Goal: Task Accomplishment & Management: Use online tool/utility

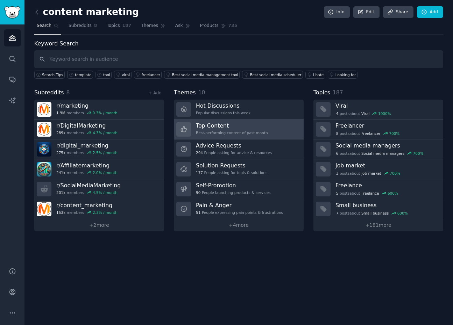
click at [260, 136] on div "Top Content Best-performing content of past month" at bounding box center [232, 129] width 72 height 15
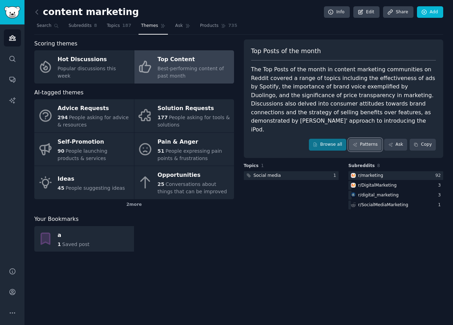
click at [362, 139] on link "Patterns" at bounding box center [365, 145] width 33 height 12
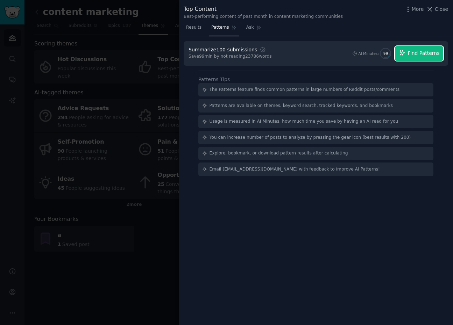
click at [422, 56] on span "Find Patterns" at bounding box center [424, 53] width 32 height 7
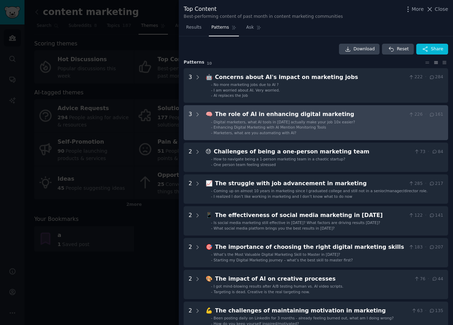
click at [241, 117] on div "The role of AI in enhancing digital marketing" at bounding box center [310, 114] width 191 height 9
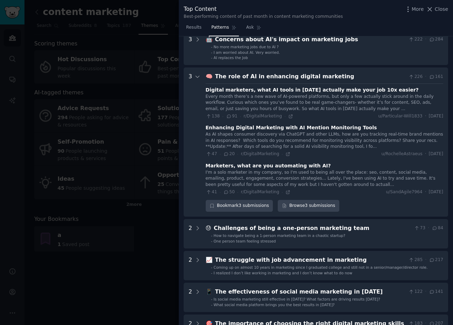
scroll to position [69, 0]
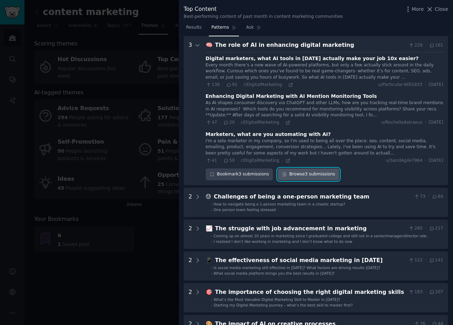
click at [304, 176] on link "Browse 3 submissions" at bounding box center [308, 175] width 61 height 12
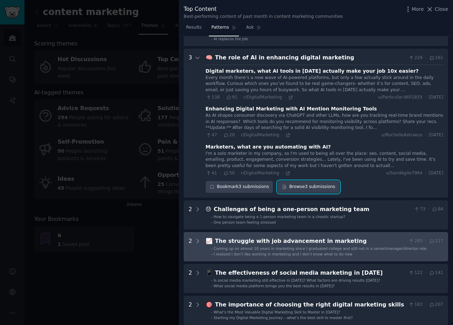
scroll to position [57, 0]
click at [296, 244] on div "The struggle with job advancement in marketing" at bounding box center [310, 241] width 191 height 9
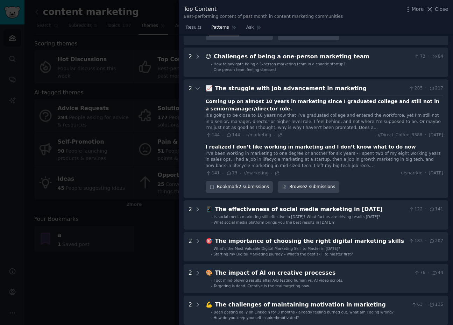
scroll to position [211, 0]
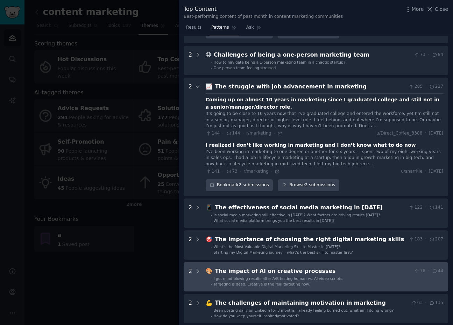
click at [342, 275] on div "The impact of AI on creative processes" at bounding box center [313, 271] width 196 height 9
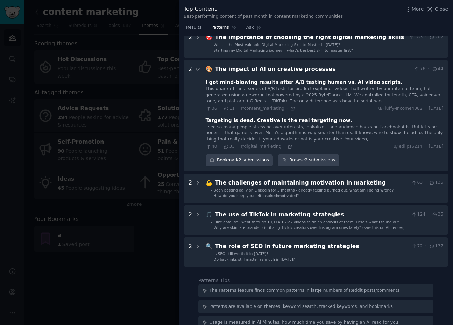
scroll to position [398, 0]
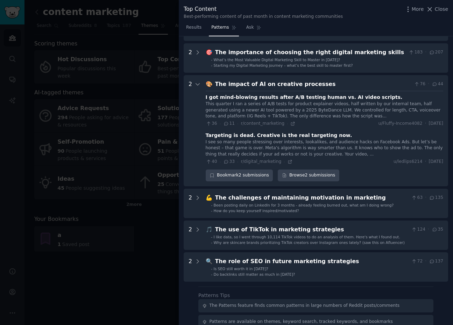
click at [282, 147] on div "I see so many people stressing over interests, lookalikes, and audience hacks o…" at bounding box center [325, 148] width 238 height 19
click at [258, 135] on div "Targeting is dead. Creative is the real targeting now." at bounding box center [279, 135] width 147 height 7
click at [298, 175] on link "Browse 2 submissions" at bounding box center [308, 176] width 61 height 12
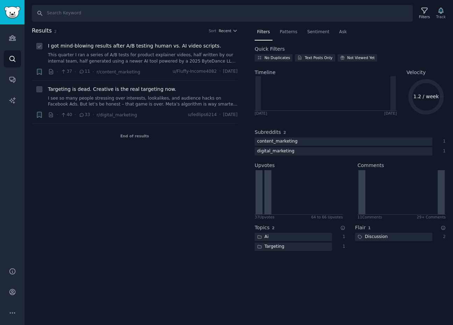
click at [135, 57] on link "This quarter I ran a series of A/B tests for product explainer videos, half wri…" at bounding box center [143, 58] width 190 height 12
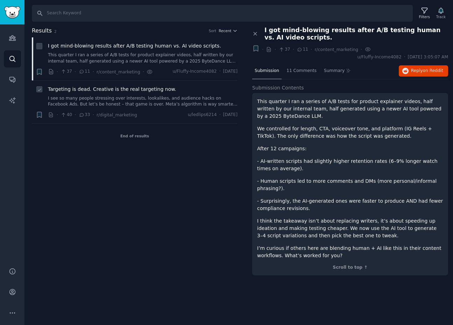
click at [152, 89] on span "Targeting is dead. Creative is the real targeting now." at bounding box center [112, 89] width 128 height 7
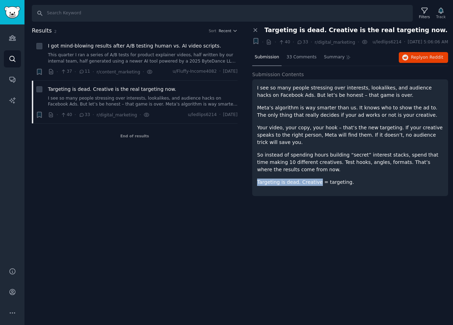
drag, startPoint x: 256, startPoint y: 187, endPoint x: 318, endPoint y: 188, distance: 62.3
click at [318, 188] on div "I see so many people stressing over interests, lookalikes, and audience hacks o…" at bounding box center [350, 137] width 196 height 117
click at [318, 174] on p "So instead of spending hours building “secret” interest stacks, spend that time…" at bounding box center [350, 162] width 186 height 22
click at [411, 60] on button "Reply on Reddit" at bounding box center [423, 57] width 49 height 11
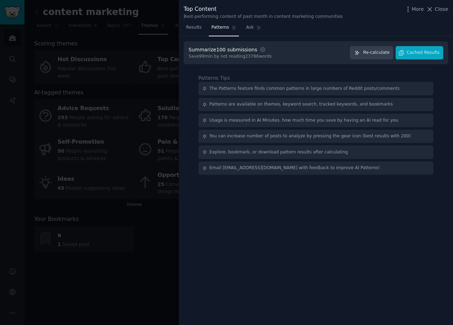
click at [98, 130] on div at bounding box center [226, 162] width 453 height 325
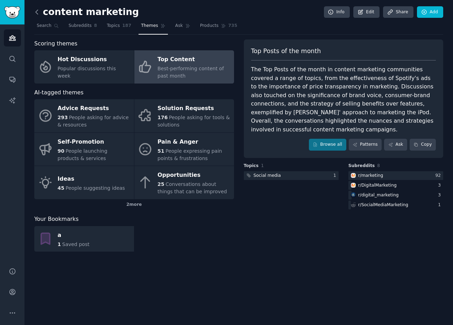
click at [37, 15] on icon at bounding box center [36, 11] width 7 height 7
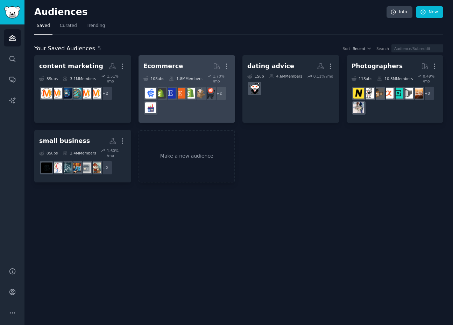
click at [167, 69] on div "Ecommerce" at bounding box center [163, 66] width 40 height 9
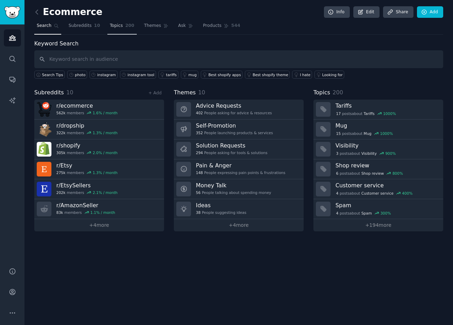
click at [127, 30] on link "Topics 200" at bounding box center [121, 27] width 29 height 14
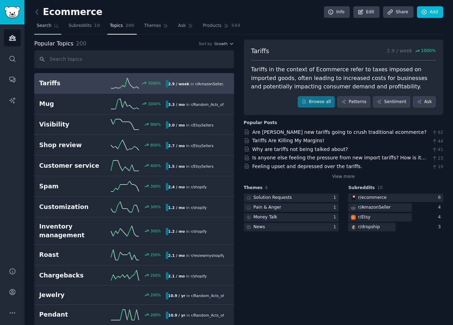
click at [46, 21] on link "Search" at bounding box center [47, 27] width 27 height 14
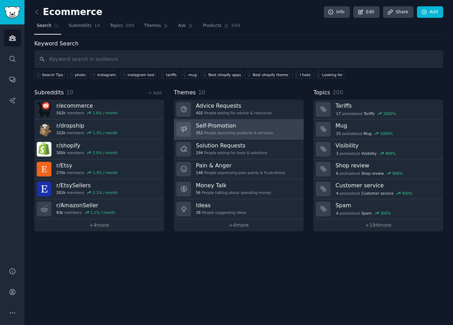
click at [217, 134] on div "352 People launching products & services" at bounding box center [234, 132] width 77 height 5
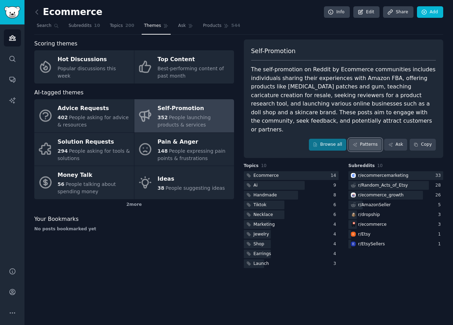
click at [362, 139] on link "Patterns" at bounding box center [365, 145] width 33 height 12
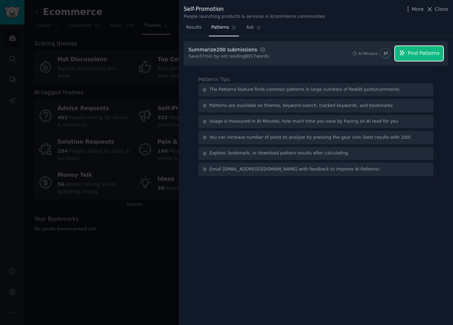
click at [415, 60] on button "Find Patterns" at bounding box center [419, 53] width 48 height 15
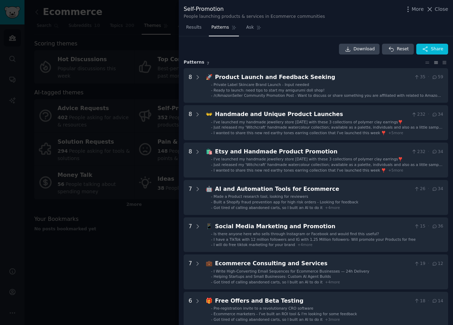
click at [415, 60] on h3 "Pattern s 7" at bounding box center [304, 62] width 240 height 6
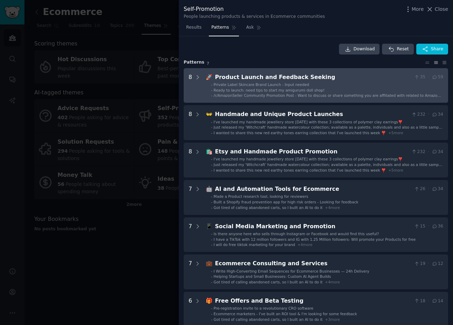
click at [318, 95] on span "/r/AmazonSeller Community Promotion Post - Want to discuss or share something y…" at bounding box center [328, 97] width 228 height 9
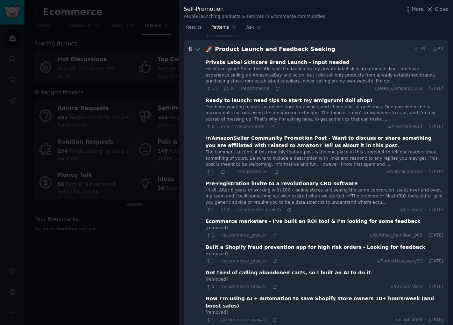
scroll to position [28, 0]
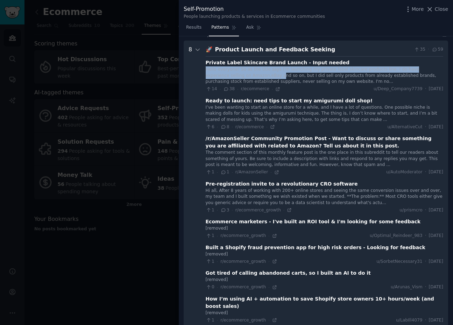
drag, startPoint x: 206, startPoint y: 70, endPoint x: 243, endPoint y: 73, distance: 36.5
click at [243, 73] on div "Hello everyone! So as the title says I'm launching my private label skincare pr…" at bounding box center [325, 75] width 238 height 19
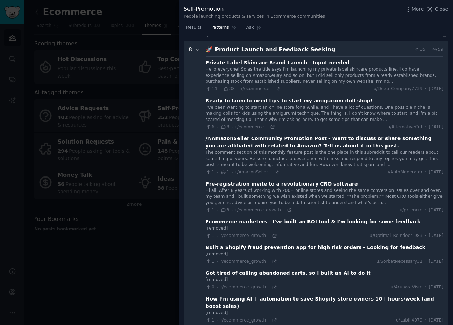
click at [302, 77] on div "Hello everyone! So as the title says I'm launching my private label skincare pr…" at bounding box center [325, 75] width 238 height 19
click at [144, 263] on div at bounding box center [226, 162] width 453 height 325
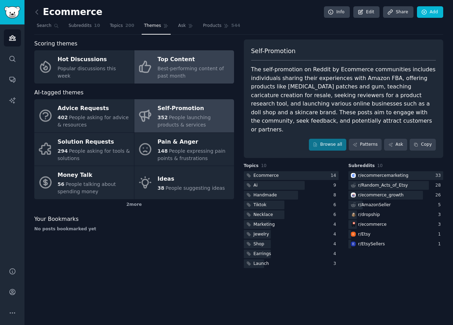
click at [202, 65] on div "Top Content" at bounding box center [193, 59] width 73 height 11
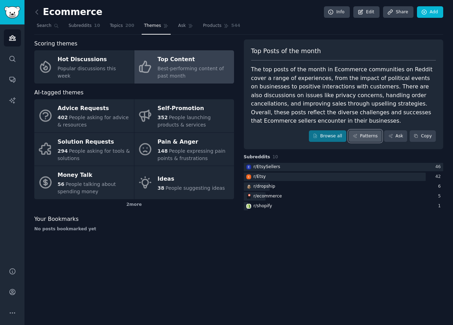
click at [374, 138] on link "Patterns" at bounding box center [365, 136] width 33 height 12
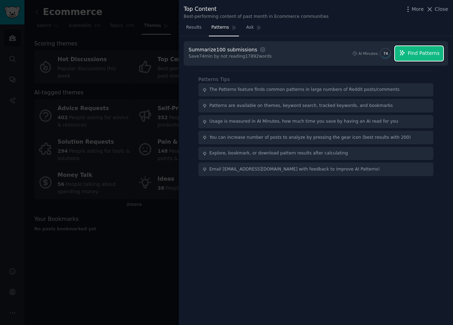
click at [417, 57] on span "Find Patterns" at bounding box center [424, 53] width 32 height 7
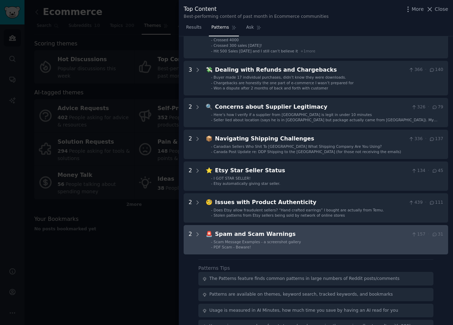
scroll to position [204, 0]
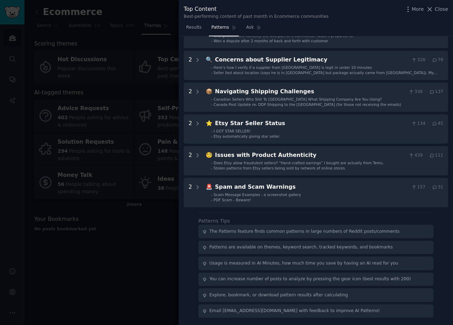
click at [132, 216] on div at bounding box center [226, 162] width 453 height 325
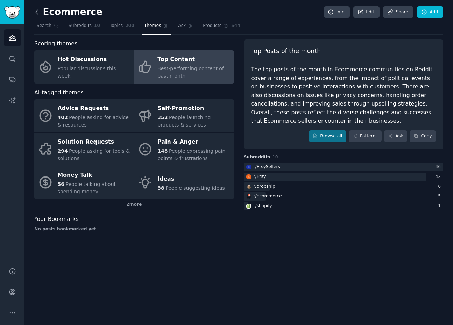
click at [38, 10] on icon at bounding box center [36, 11] width 7 height 7
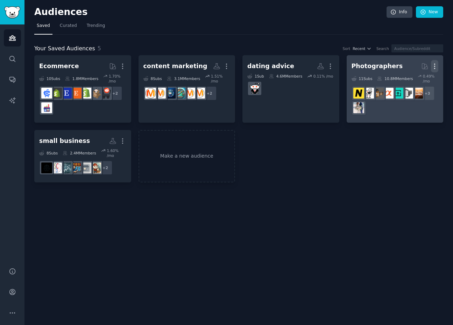
click at [438, 63] on icon "button" at bounding box center [434, 66] width 7 height 7
click at [412, 80] on p "Delete" at bounding box center [416, 80] width 16 height 7
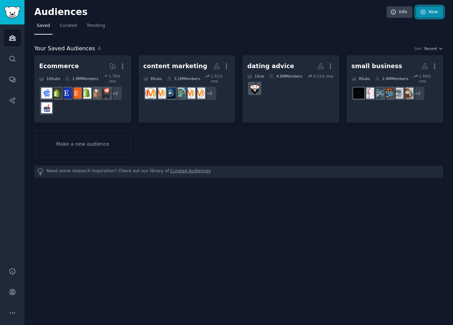
click at [425, 13] on icon at bounding box center [423, 12] width 5 height 5
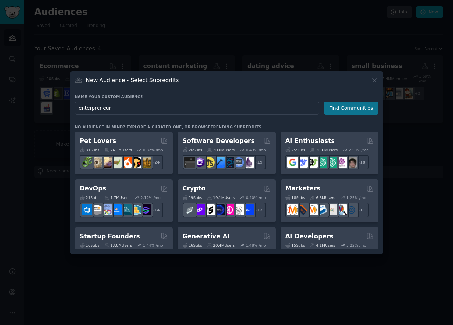
type input "enterpreneur"
click at [337, 106] on button "Find Communities" at bounding box center [351, 108] width 55 height 13
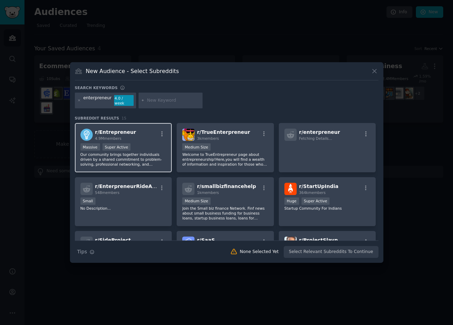
click at [130, 130] on div "r/ Entrepreneur 4.9M members" at bounding box center [123, 135] width 86 height 12
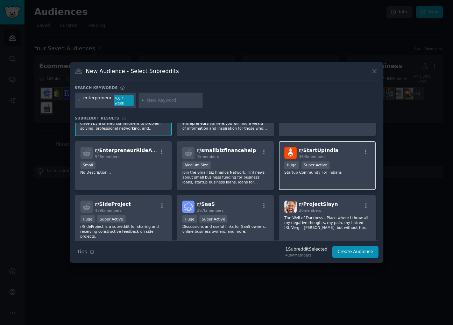
scroll to position [37, 0]
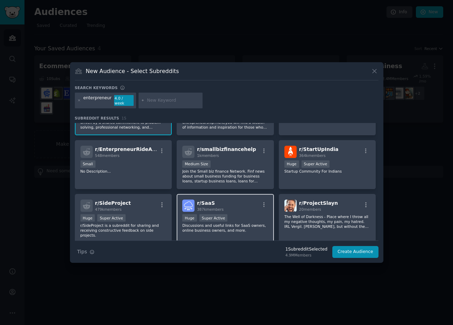
click at [222, 202] on h2 "r/ SaaS 387k members" at bounding box center [210, 206] width 27 height 12
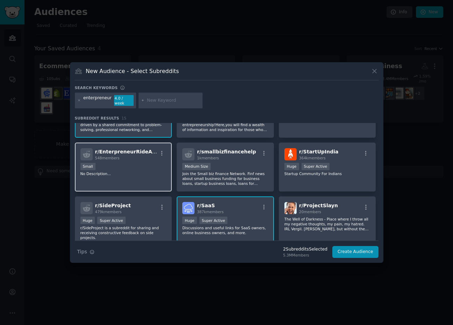
scroll to position [0, 0]
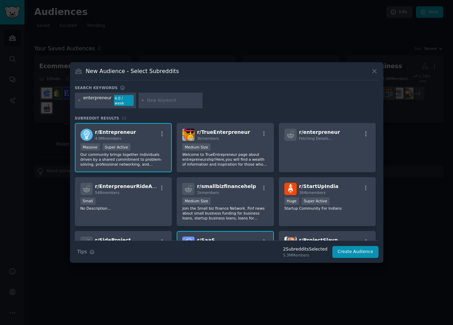
click at [150, 96] on div at bounding box center [171, 101] width 64 height 16
click at [150, 103] on input "text" at bounding box center [173, 101] width 53 height 6
type input "sideproject"
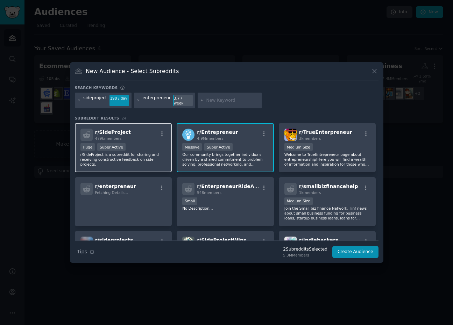
click at [149, 136] on div "r/ SideProject 479k members" at bounding box center [123, 135] width 86 height 12
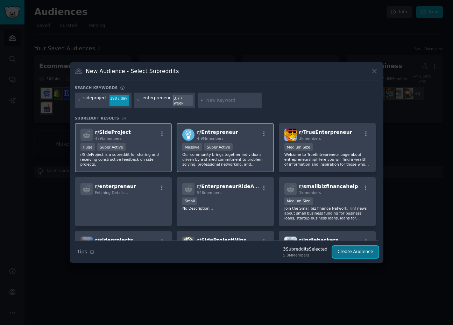
click at [342, 252] on button "Create Audience" at bounding box center [355, 252] width 46 height 12
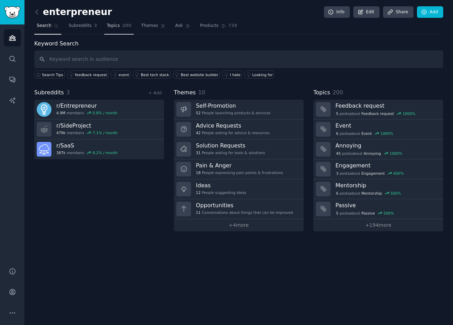
click at [112, 29] on link "Topics 200" at bounding box center [118, 27] width 29 height 14
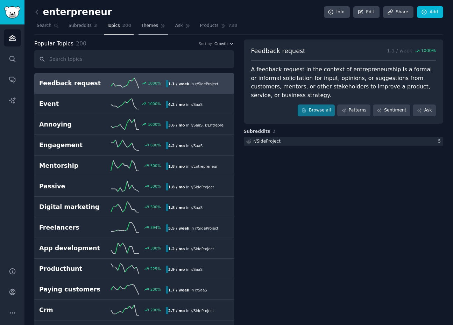
click at [151, 24] on span "Themes" at bounding box center [149, 26] width 17 height 6
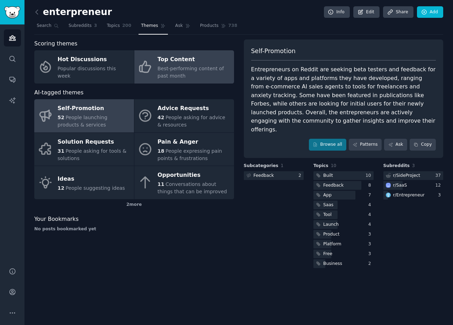
click at [204, 71] on span "Best-performing content of past month" at bounding box center [190, 72] width 66 height 13
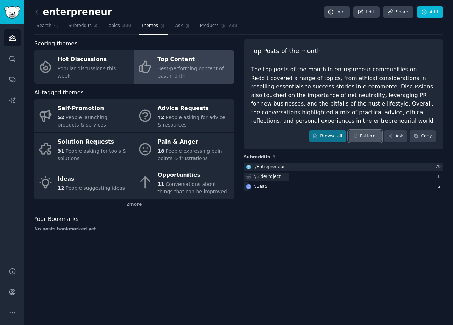
click at [370, 139] on link "Patterns" at bounding box center [365, 136] width 33 height 12
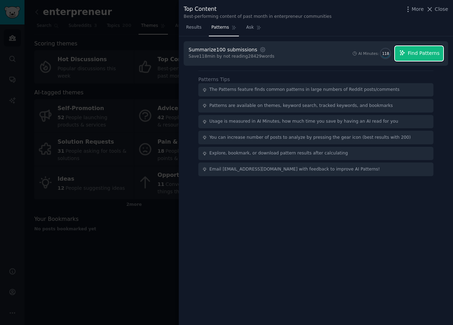
click at [415, 59] on button "Find Patterns" at bounding box center [419, 53] width 48 height 15
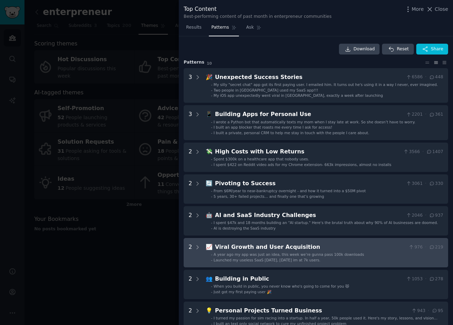
click at [275, 252] on div "📈 Viral Growth and User Acquisition 976 · 219 - A year ago my app was just an i…" at bounding box center [325, 253] width 238 height 20
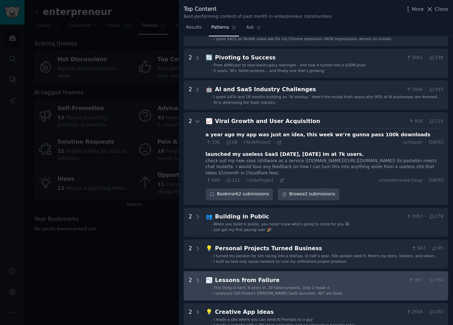
scroll to position [125, 0]
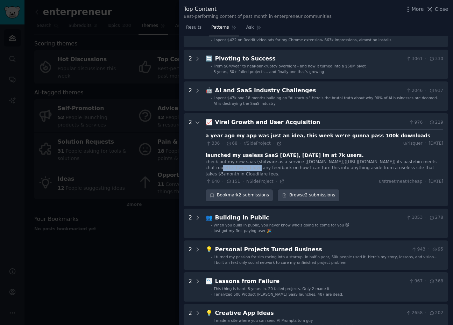
drag, startPoint x: 206, startPoint y: 165, endPoint x: 242, endPoint y: 168, distance: 35.8
click at [242, 168] on div "check out my new saas (shitware as a service [crapboard.com](http://crapboard.c…" at bounding box center [325, 168] width 238 height 19
click at [272, 168] on div "check out my new saas (shitware as a service [crapboard.com](http://crapboard.c…" at bounding box center [325, 168] width 238 height 19
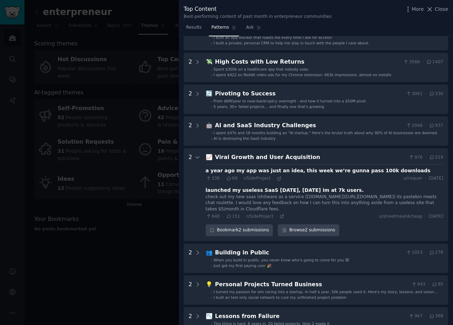
scroll to position [0, 0]
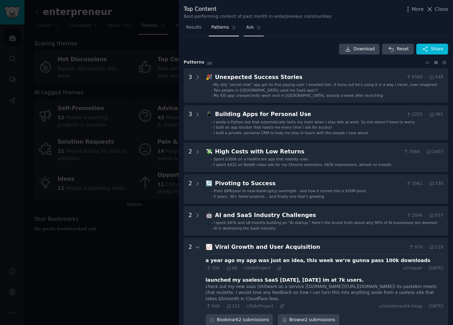
click at [246, 30] on span "Ask" at bounding box center [250, 27] width 8 height 6
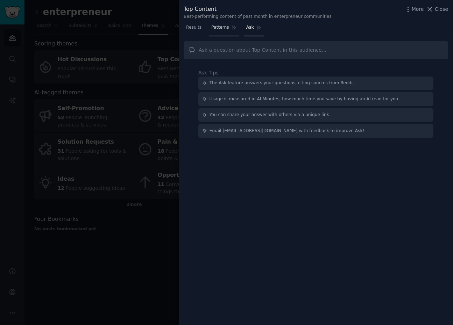
click at [221, 35] on link "Patterns" at bounding box center [224, 29] width 30 height 14
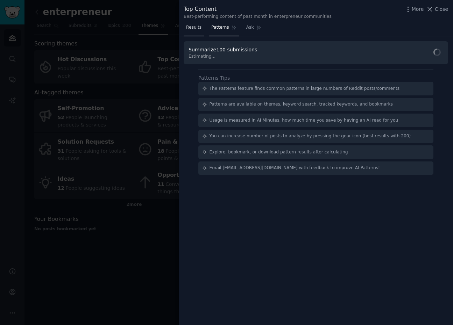
click at [193, 34] on link "Results" at bounding box center [194, 29] width 20 height 14
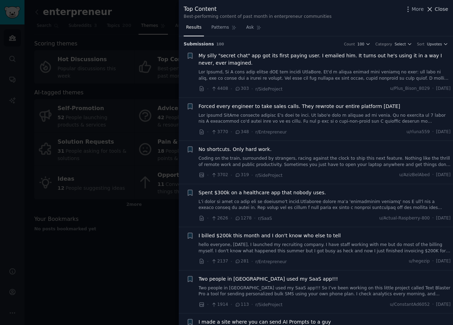
click at [441, 7] on span "Close" at bounding box center [441, 9] width 13 height 7
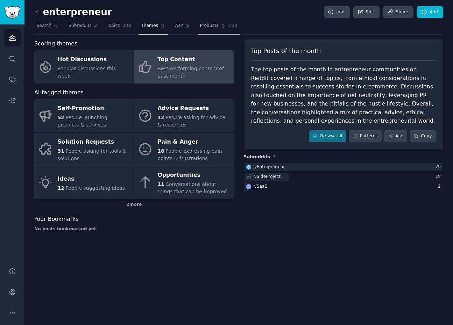
click at [225, 29] on link "Products 738" at bounding box center [219, 27] width 42 height 14
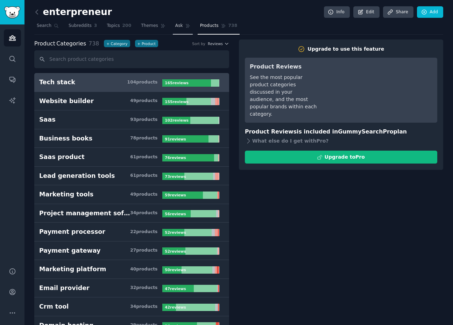
click at [182, 27] on link "Ask" at bounding box center [183, 27] width 20 height 14
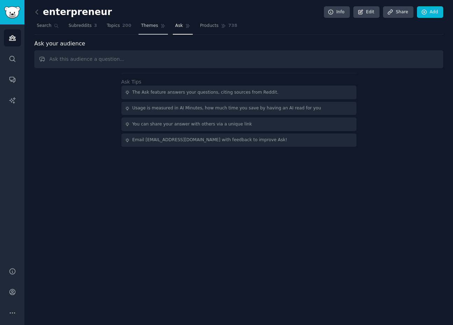
click at [156, 27] on span "Themes" at bounding box center [149, 26] width 17 height 6
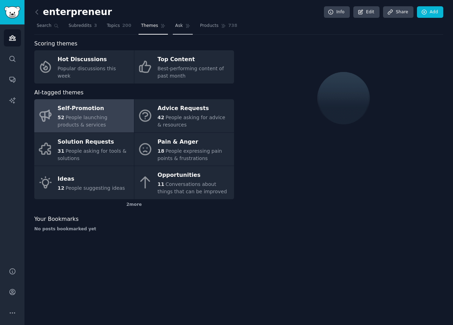
click at [177, 28] on span "Ask" at bounding box center [179, 26] width 8 height 6
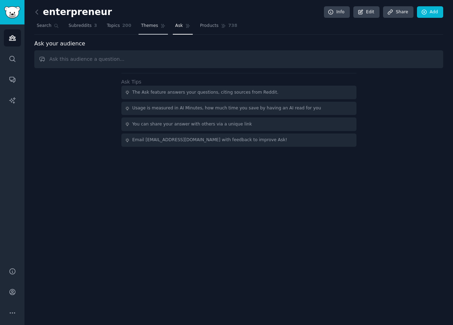
click at [152, 28] on span "Themes" at bounding box center [149, 26] width 17 height 6
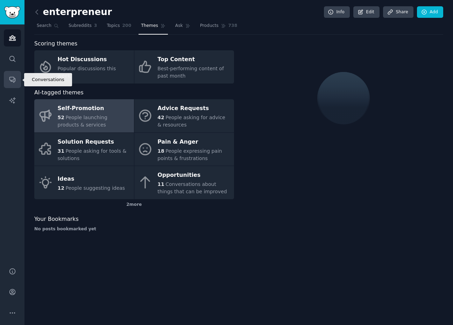
click at [16, 80] on link "Conversations" at bounding box center [12, 79] width 17 height 17
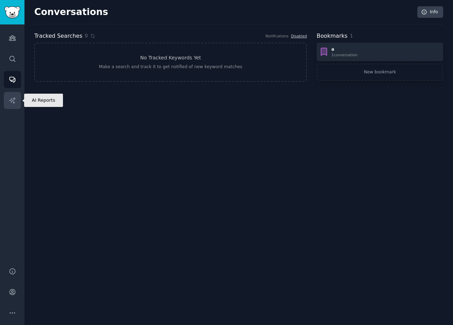
click at [15, 98] on icon "Sidebar" at bounding box center [12, 100] width 7 height 7
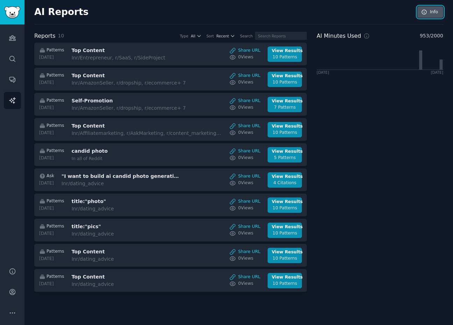
click at [439, 14] on link "Info" at bounding box center [430, 12] width 26 height 12
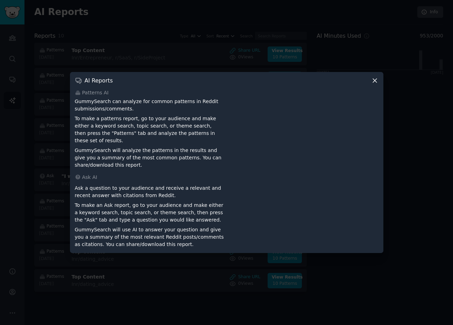
click at [416, 32] on div at bounding box center [226, 162] width 453 height 325
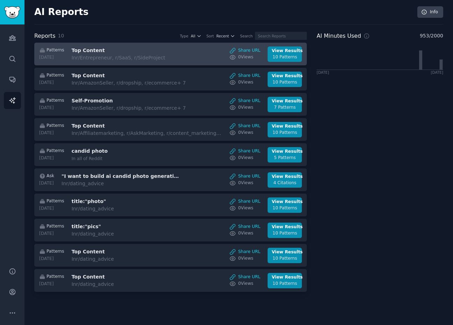
click at [122, 59] on div "In r/Entrepreneur, r/SaaS, r/SideProject" at bounding box center [130, 57] width 118 height 7
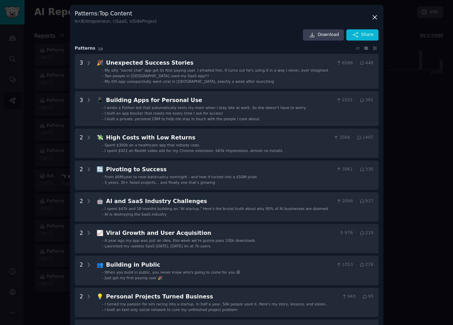
click at [431, 56] on div at bounding box center [226, 162] width 453 height 325
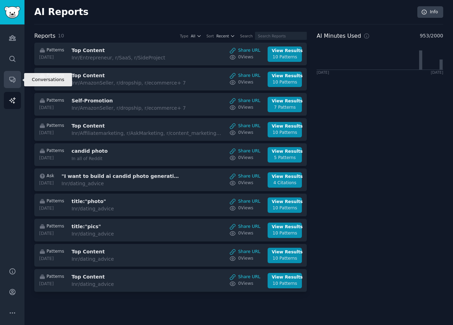
click at [12, 79] on icon "Sidebar" at bounding box center [12, 79] width 7 height 7
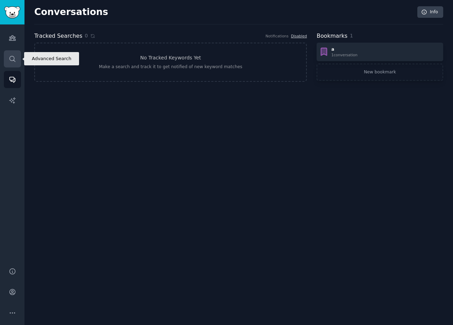
click at [11, 66] on link "Search" at bounding box center [12, 58] width 17 height 17
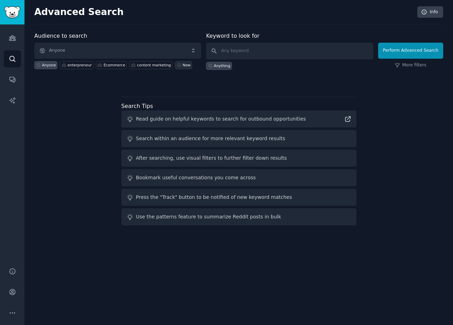
click at [177, 66] on link "New" at bounding box center [183, 65] width 17 height 8
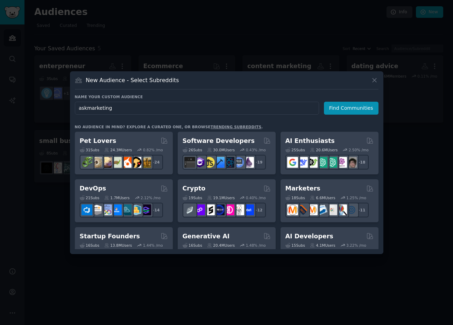
type input "askmarketing"
click at [166, 60] on div at bounding box center [226, 162] width 453 height 325
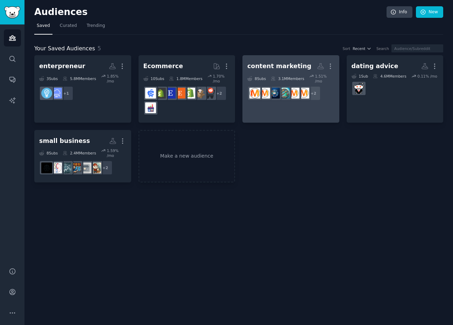
click at [268, 65] on div "content marketing" at bounding box center [279, 66] width 64 height 9
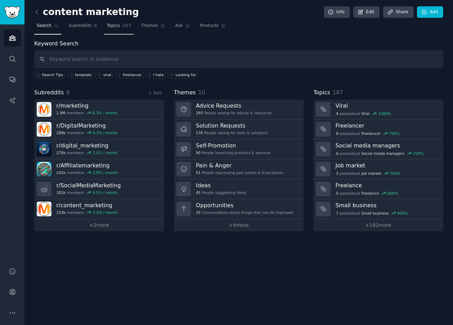
click at [109, 22] on link "Topics 187" at bounding box center [118, 27] width 29 height 14
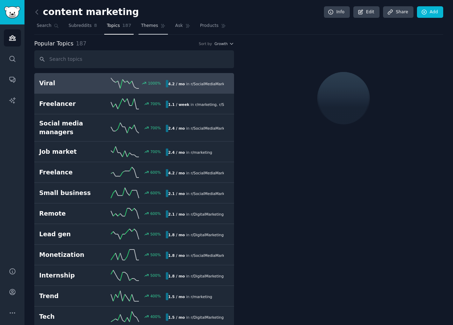
click at [147, 27] on span "Themes" at bounding box center [149, 26] width 17 height 6
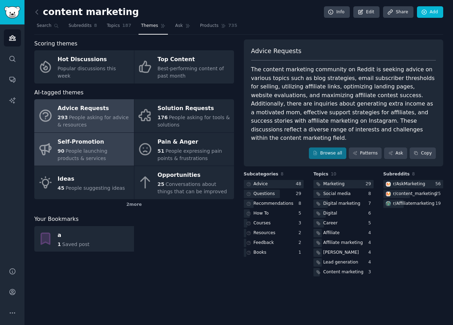
click at [109, 136] on div "Self-Promotion" at bounding box center [94, 141] width 73 height 11
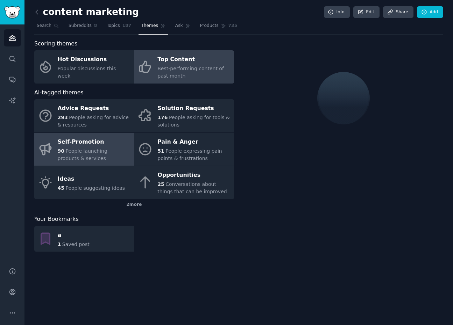
click at [168, 75] on span "Best-performing content of past month" at bounding box center [190, 72] width 66 height 13
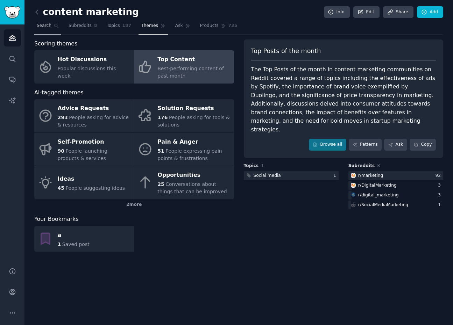
click at [43, 29] on link "Search" at bounding box center [47, 27] width 27 height 14
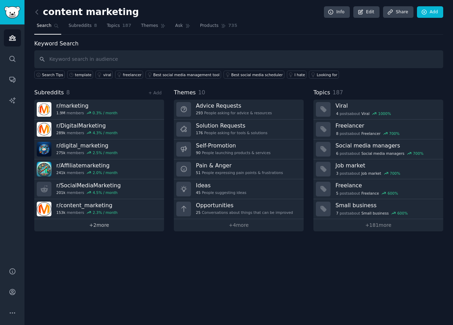
click at [107, 227] on link "+ 2 more" at bounding box center [99, 225] width 130 height 12
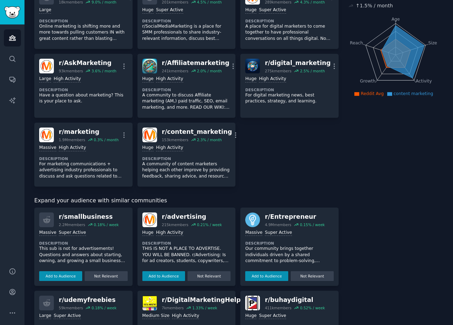
scroll to position [75, 0]
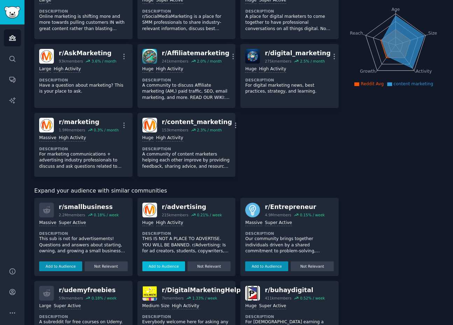
click at [167, 269] on button "Add to Audience" at bounding box center [163, 267] width 43 height 10
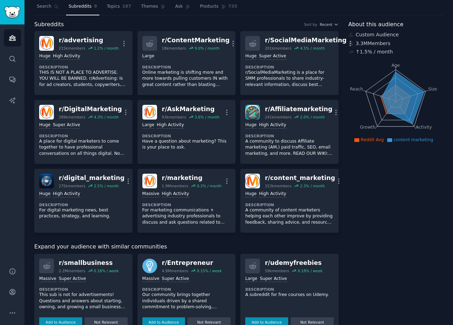
scroll to position [0, 0]
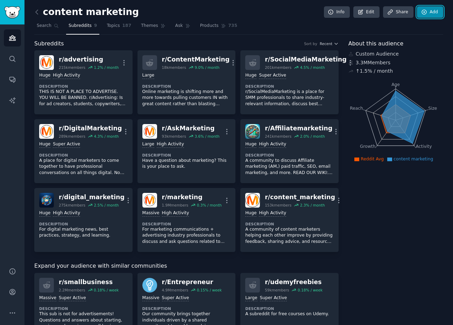
click at [425, 13] on icon at bounding box center [424, 12] width 6 height 6
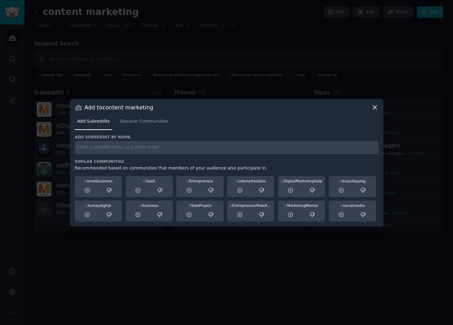
click at [155, 154] on input "text" at bounding box center [227, 148] width 304 height 14
type input "askmarketing"
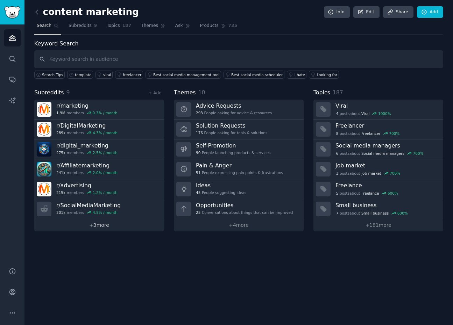
click at [97, 230] on link "+ 3 more" at bounding box center [99, 225] width 130 height 12
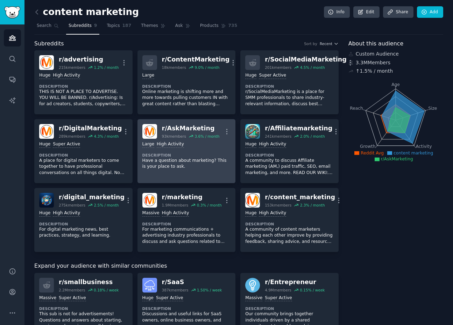
click at [177, 131] on div "r/ AskMarketing" at bounding box center [191, 128] width 58 height 9
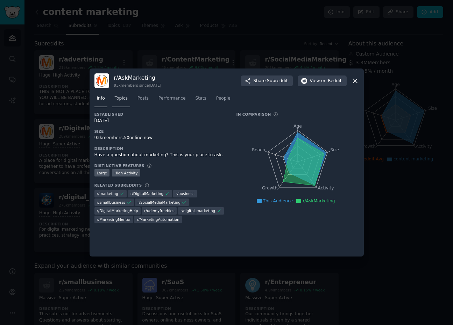
click at [122, 99] on span "Topics" at bounding box center [121, 99] width 13 height 6
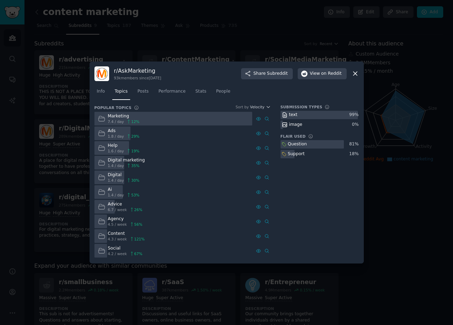
click at [157, 120] on div at bounding box center [173, 119] width 158 height 14
click at [182, 96] on link "Performance" at bounding box center [172, 93] width 32 height 14
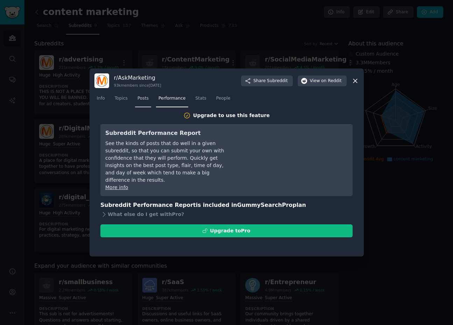
click at [143, 103] on link "Posts" at bounding box center [143, 100] width 16 height 14
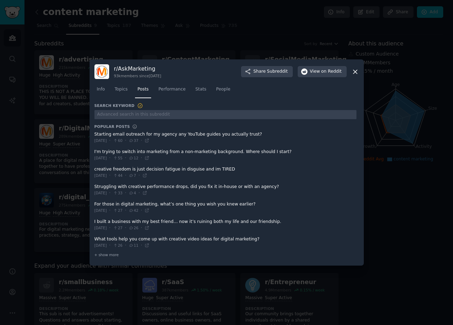
click at [320, 141] on span at bounding box center [225, 137] width 262 height 17
click at [209, 24] on div at bounding box center [226, 162] width 453 height 325
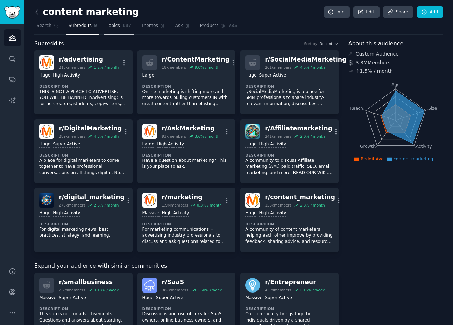
click at [113, 31] on link "Topics 187" at bounding box center [118, 27] width 29 height 14
click at [144, 31] on link "Themes" at bounding box center [153, 27] width 29 height 14
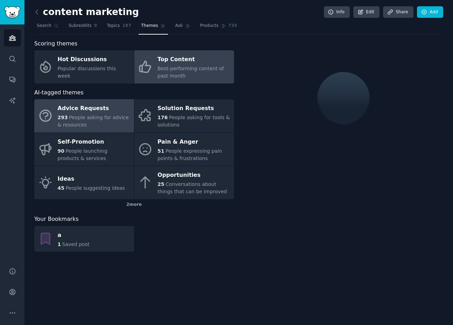
click at [172, 68] on span "Best-performing content of past month" at bounding box center [190, 72] width 66 height 13
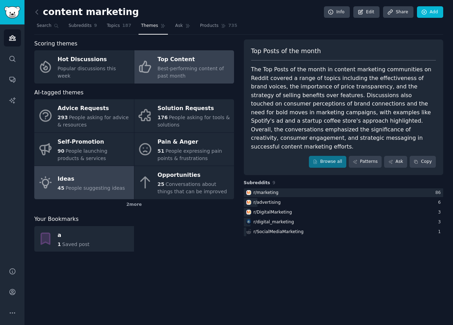
click at [105, 167] on link "Ideas 45 People suggesting ideas" at bounding box center [84, 182] width 100 height 33
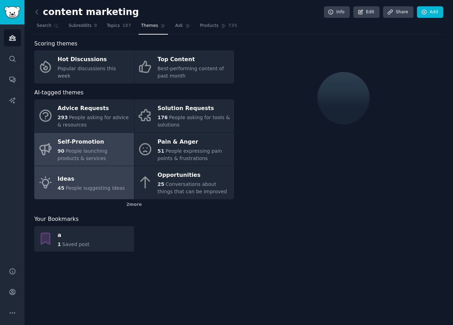
click at [107, 155] on div "90 People launching products & services" at bounding box center [94, 155] width 73 height 15
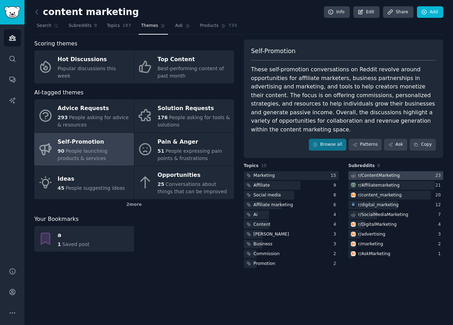
click at [389, 173] on div "r/ ContentMarketing" at bounding box center [379, 176] width 42 height 6
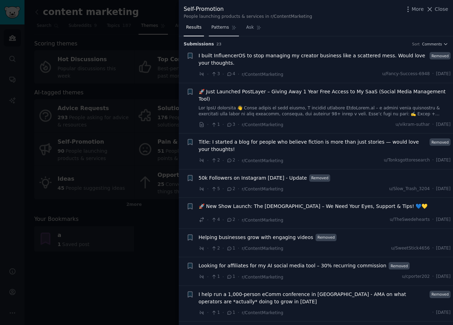
click at [226, 31] on link "Patterns" at bounding box center [224, 29] width 30 height 14
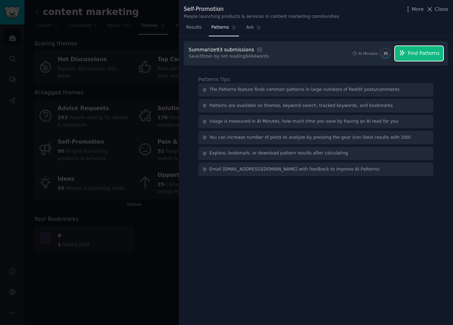
click at [417, 59] on button "Find Patterns" at bounding box center [419, 53] width 48 height 15
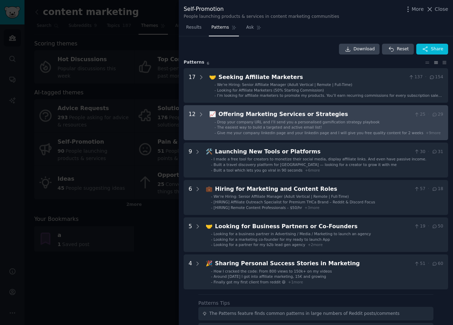
click at [265, 128] on span "The easiest way to build a targeted and active email list!" at bounding box center [269, 127] width 105 height 4
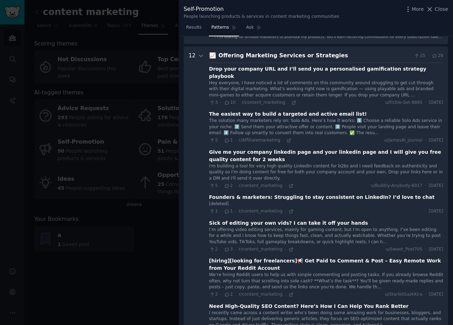
scroll to position [58, 0]
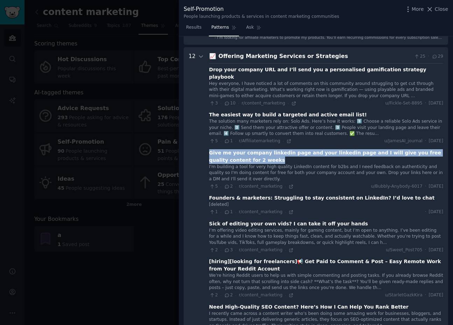
drag, startPoint x: 233, startPoint y: 155, endPoint x: 206, endPoint y: 144, distance: 29.7
click at [206, 144] on Strategies "12 📈 Offering Marketing Services or Strategies 25 · 29 Drop your company URL an…" at bounding box center [316, 286] width 264 height 478
click at [247, 153] on div "Give me your company linkedin page and your linkedin page and I will give you f…" at bounding box center [326, 156] width 234 height 15
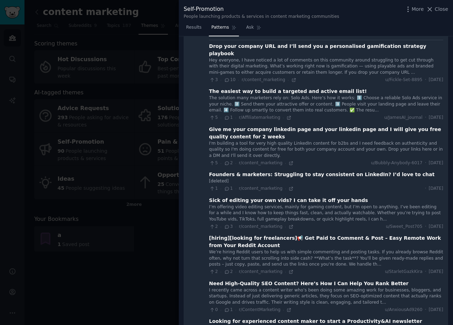
scroll to position [0, 0]
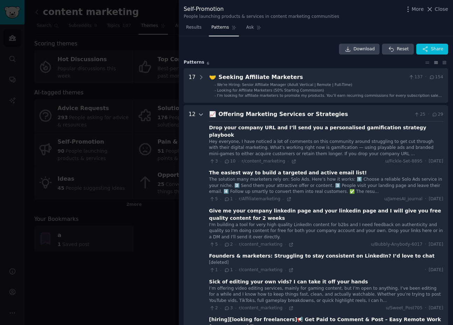
click at [199, 115] on icon at bounding box center [201, 115] width 6 height 6
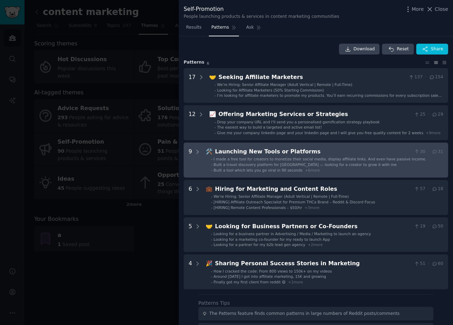
click at [247, 150] on div "Launching New Tools or Platforms" at bounding box center [313, 152] width 196 height 9
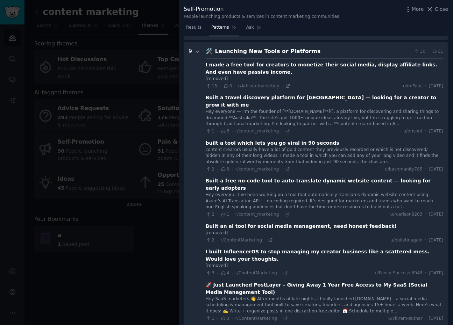
scroll to position [106, 0]
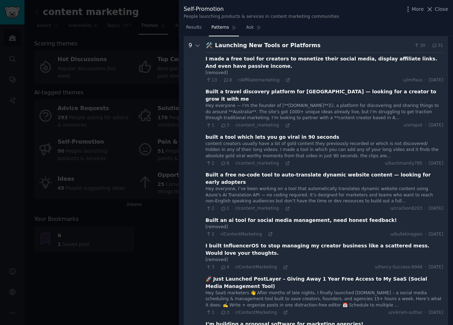
click at [136, 273] on div at bounding box center [226, 162] width 453 height 325
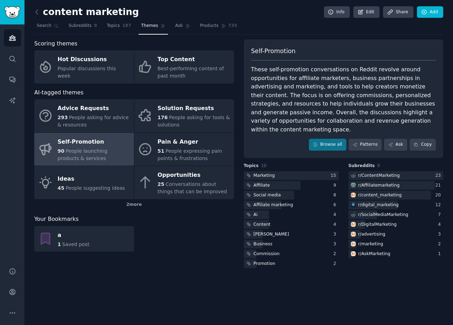
click at [97, 146] on div "Self-Promotion" at bounding box center [94, 141] width 73 height 11
click at [355, 139] on link "Patterns" at bounding box center [365, 145] width 33 height 12
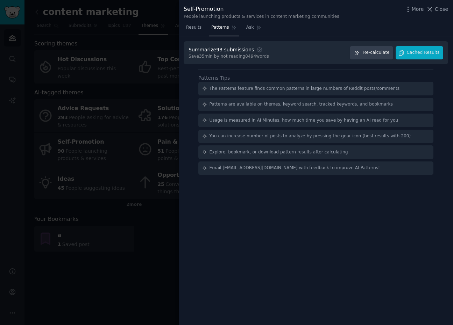
click at [204, 28] on nav "Results Patterns Ask" at bounding box center [224, 29] width 80 height 14
click at [203, 23] on link "Results" at bounding box center [194, 29] width 20 height 14
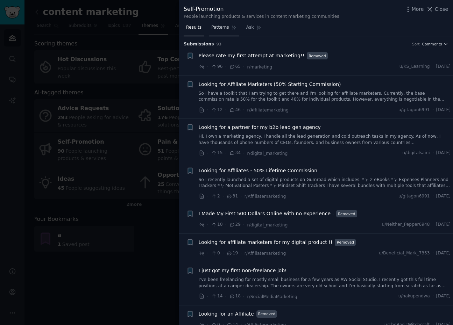
click at [216, 30] on span "Patterns" at bounding box center [219, 27] width 17 height 6
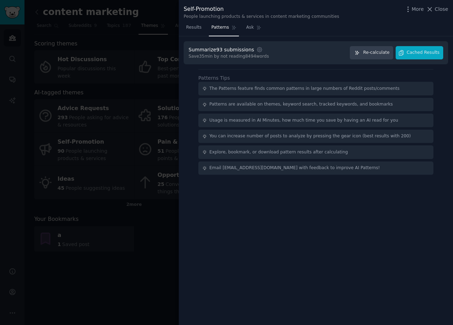
click at [130, 198] on div at bounding box center [226, 162] width 453 height 325
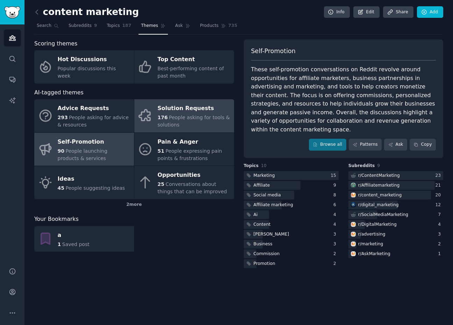
click at [170, 114] on div "Solution Requests" at bounding box center [193, 108] width 73 height 11
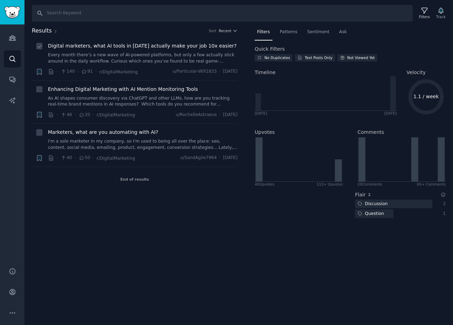
click at [145, 49] on span "Digital marketers, what AI tools in [DATE] actually make your job 10x easier?" at bounding box center [142, 45] width 189 height 7
click at [145, 90] on span "Enhancing Digital Marketing with AI Mention Monitoring Tools" at bounding box center [123, 89] width 150 height 7
click at [139, 131] on span "Marketers, what are you automating with AI?" at bounding box center [103, 132] width 110 height 7
click at [128, 48] on span "Digital marketers, what AI tools in [DATE] actually make your job 10x easier?" at bounding box center [142, 45] width 189 height 7
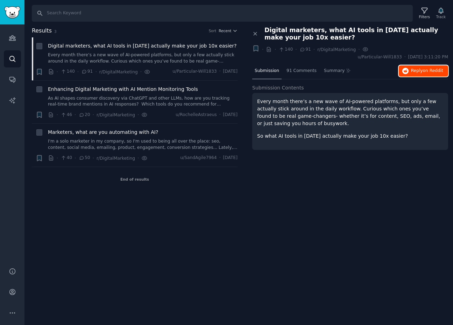
click at [421, 71] on span "Reply on Reddit" at bounding box center [427, 71] width 32 height 6
click at [118, 101] on link "As AI shapes consumer discovery via ChatGPT and other LLMs, how are you trackin…" at bounding box center [143, 102] width 190 height 12
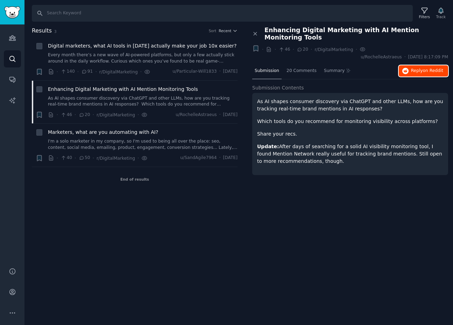
click at [425, 68] on span "on Reddit" at bounding box center [433, 70] width 20 height 5
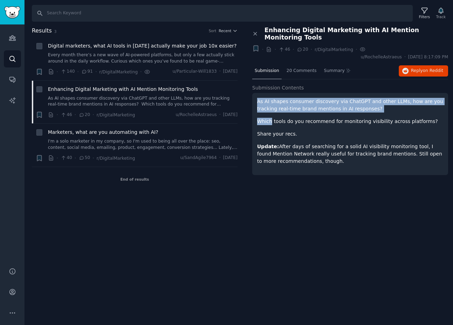
drag, startPoint x: 258, startPoint y: 94, endPoint x: 270, endPoint y: 116, distance: 25.0
click at [270, 116] on div "As AI shapes consumer discovery via ChatGPT and other LLMs, how are you trackin…" at bounding box center [350, 131] width 186 height 67
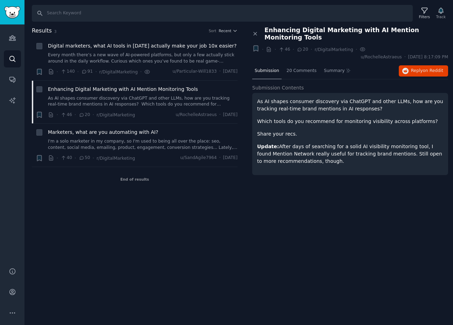
click at [296, 130] on p "Share your recs." at bounding box center [350, 133] width 186 height 7
